Goal: Task Accomplishment & Management: Use online tool/utility

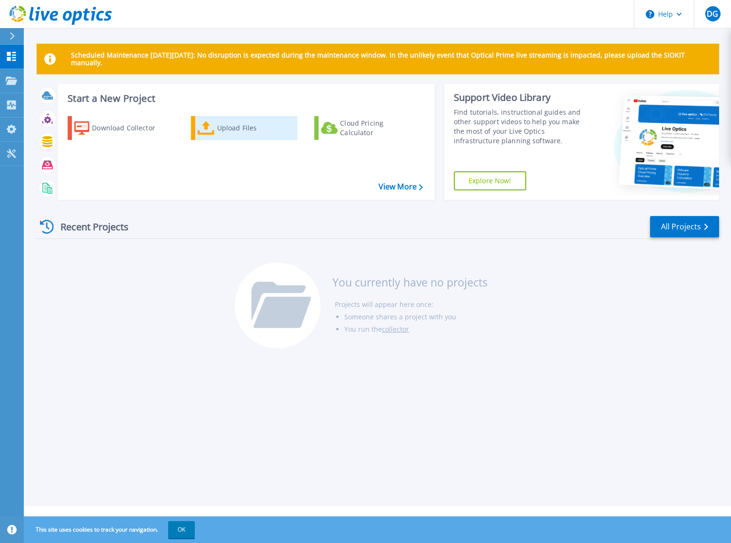
click at [233, 127] on div "Upload Files" at bounding box center [255, 128] width 76 height 19
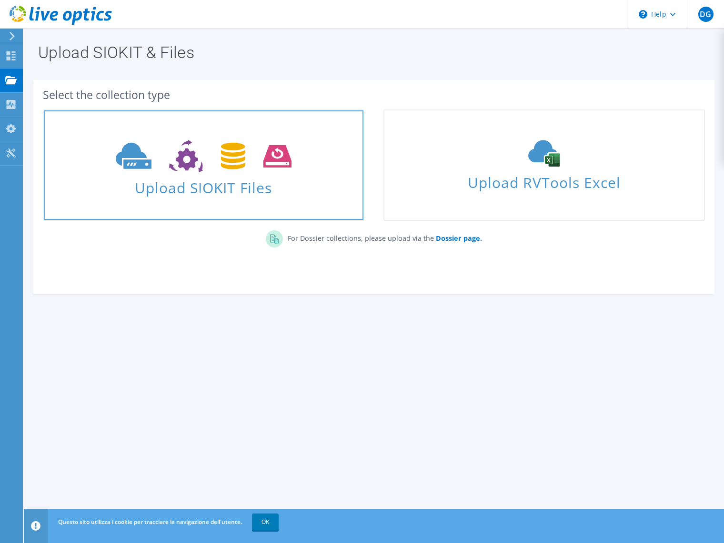
click at [215, 188] on span "Upload SIOKIT Files" at bounding box center [204, 185] width 320 height 20
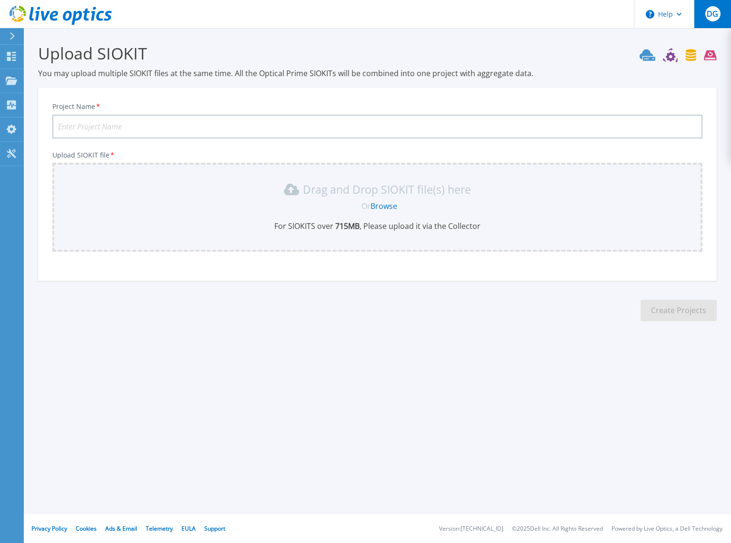
click at [715, 14] on span "DG" at bounding box center [712, 14] width 11 height 8
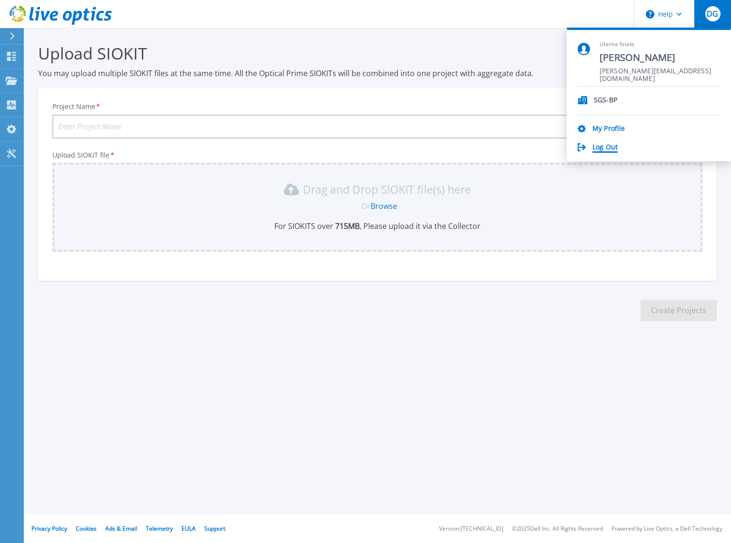
click at [608, 148] on link "Log Out" at bounding box center [605, 147] width 25 height 9
